Goal: Find specific page/section: Find specific page/section

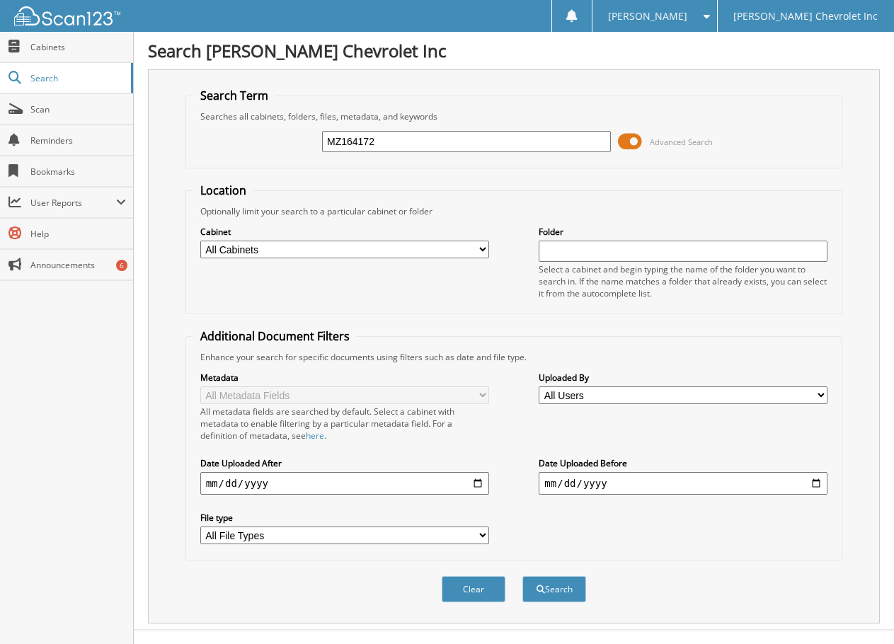
type input "MZ164172"
click at [522, 576] on button "Search" at bounding box center [554, 589] width 64 height 26
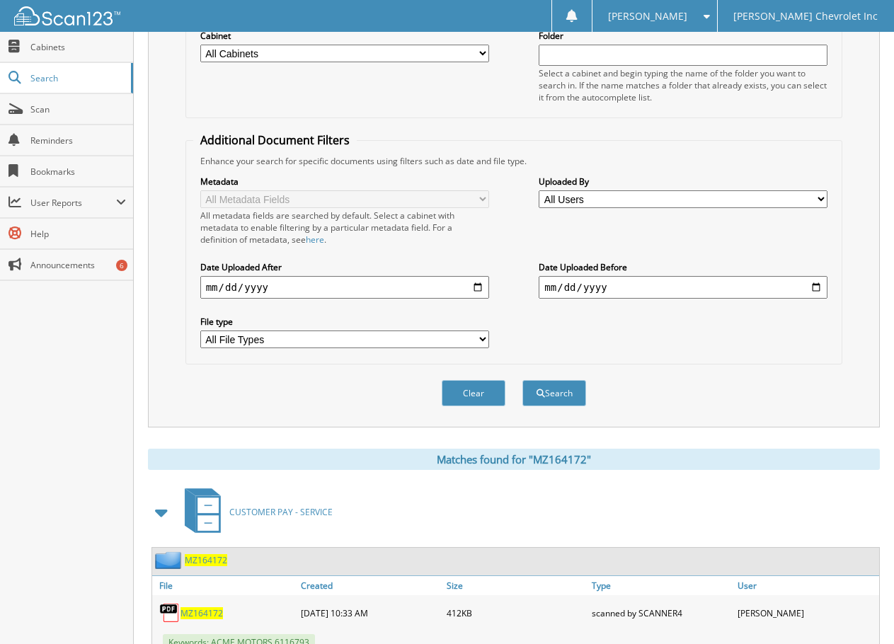
scroll to position [495, 0]
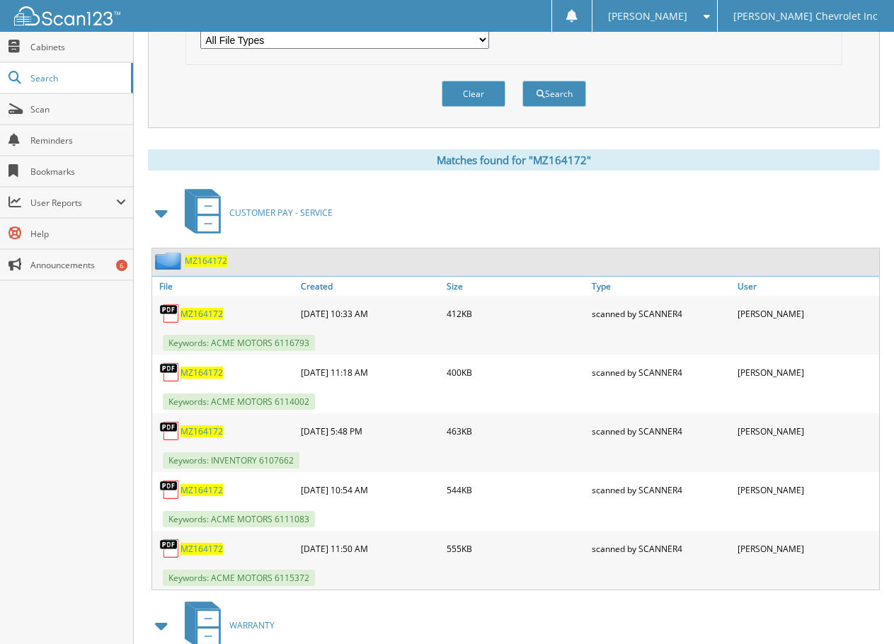
click at [173, 216] on span at bounding box center [162, 213] width 28 height 34
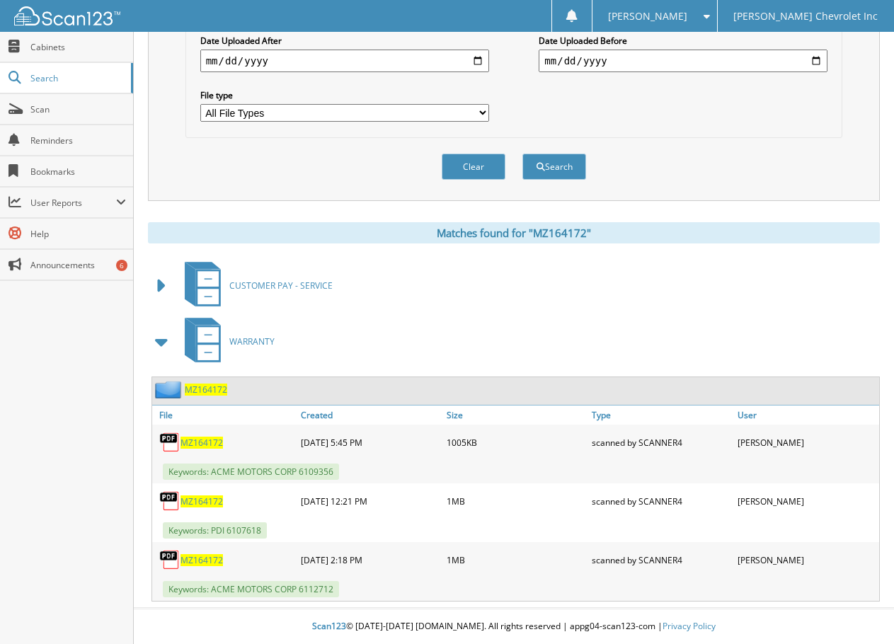
click at [164, 341] on span at bounding box center [162, 341] width 20 height 25
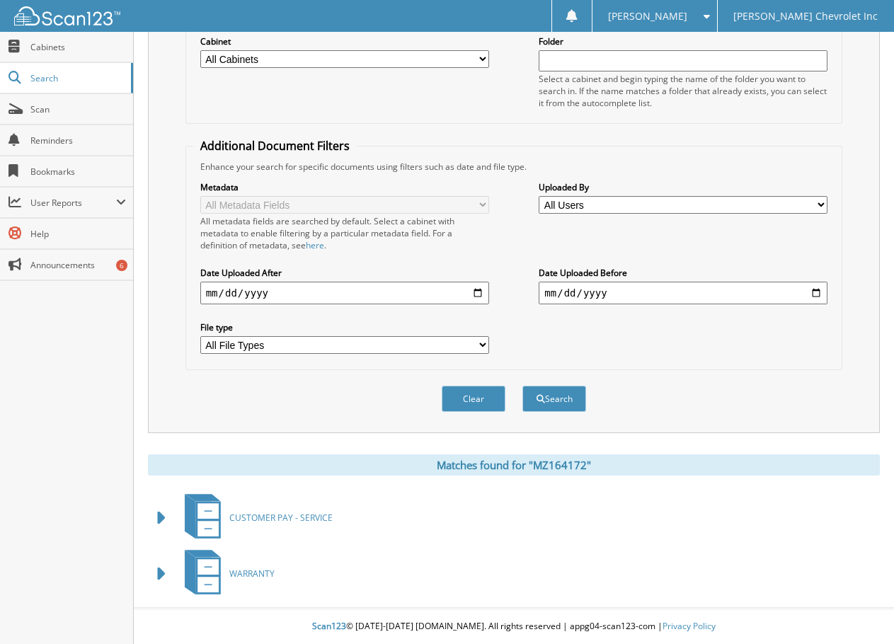
scroll to position [0, 0]
